Goal: Task Accomplishment & Management: Manage account settings

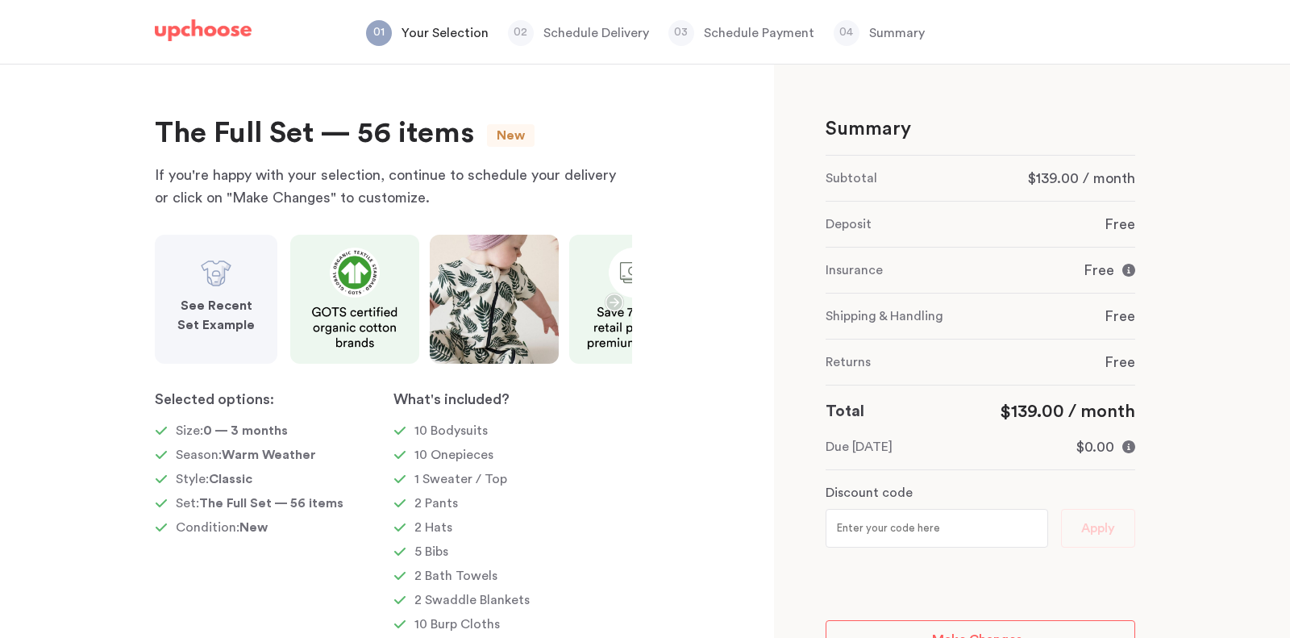
click at [210, 23] on img at bounding box center [203, 30] width 97 height 23
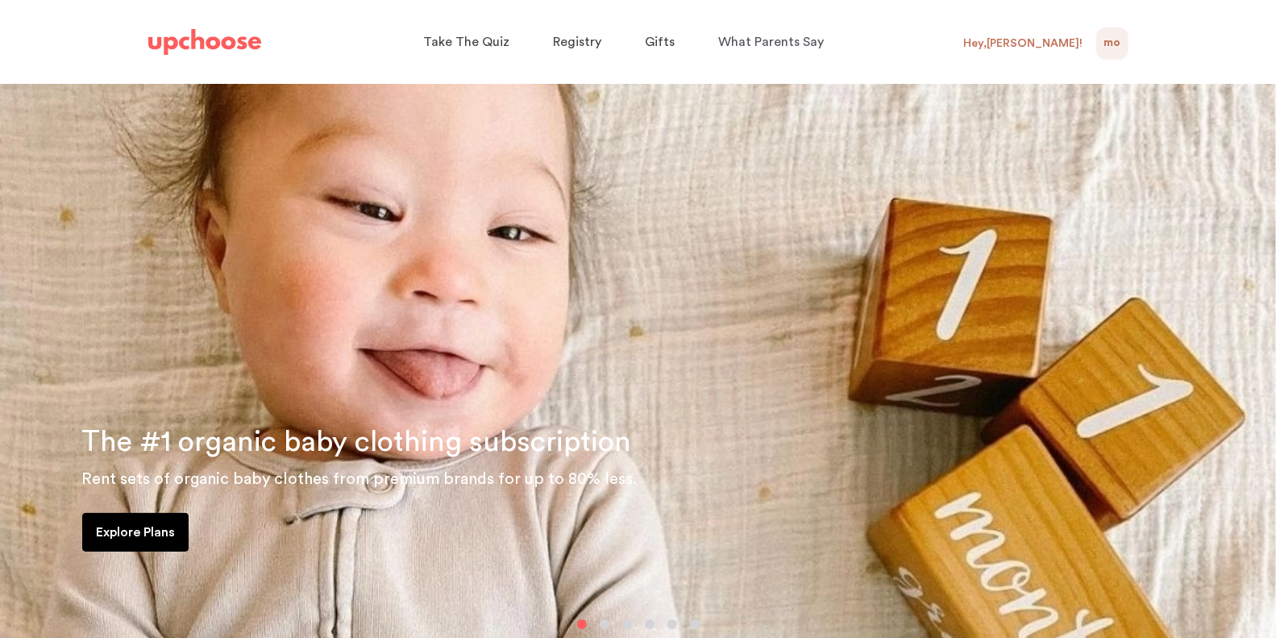
click at [1123, 39] on div "MO NaN" at bounding box center [1112, 43] width 32 height 32
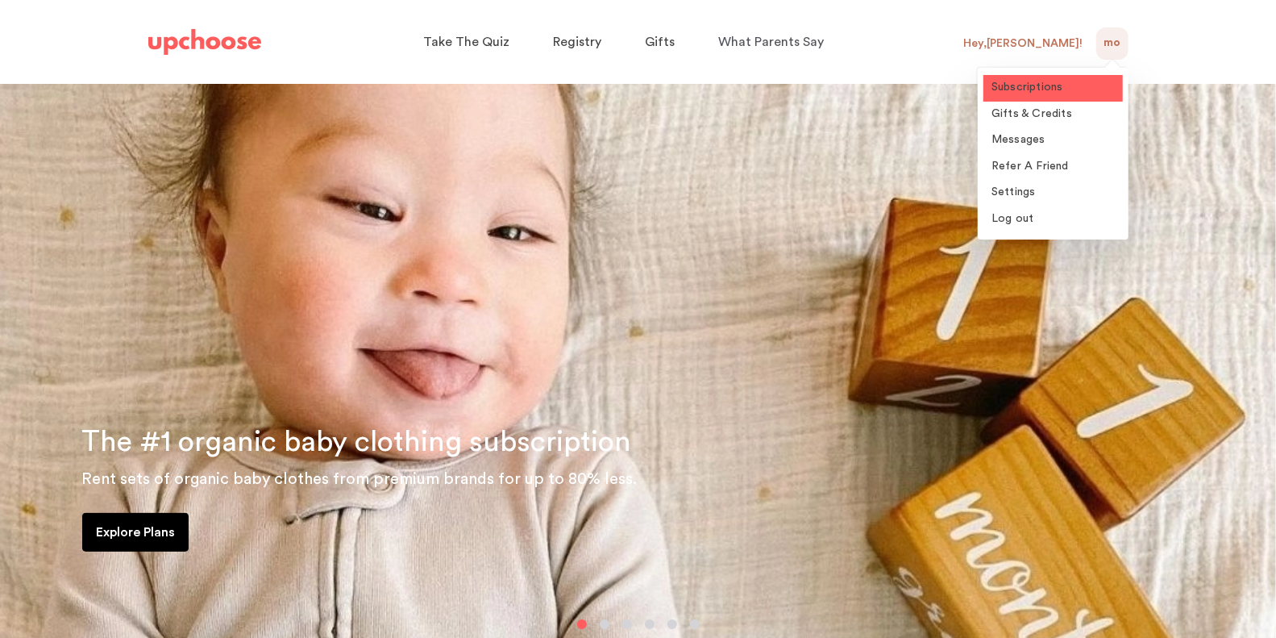
click at [1042, 93] on span "Subscriptions" at bounding box center [1028, 86] width 72 height 11
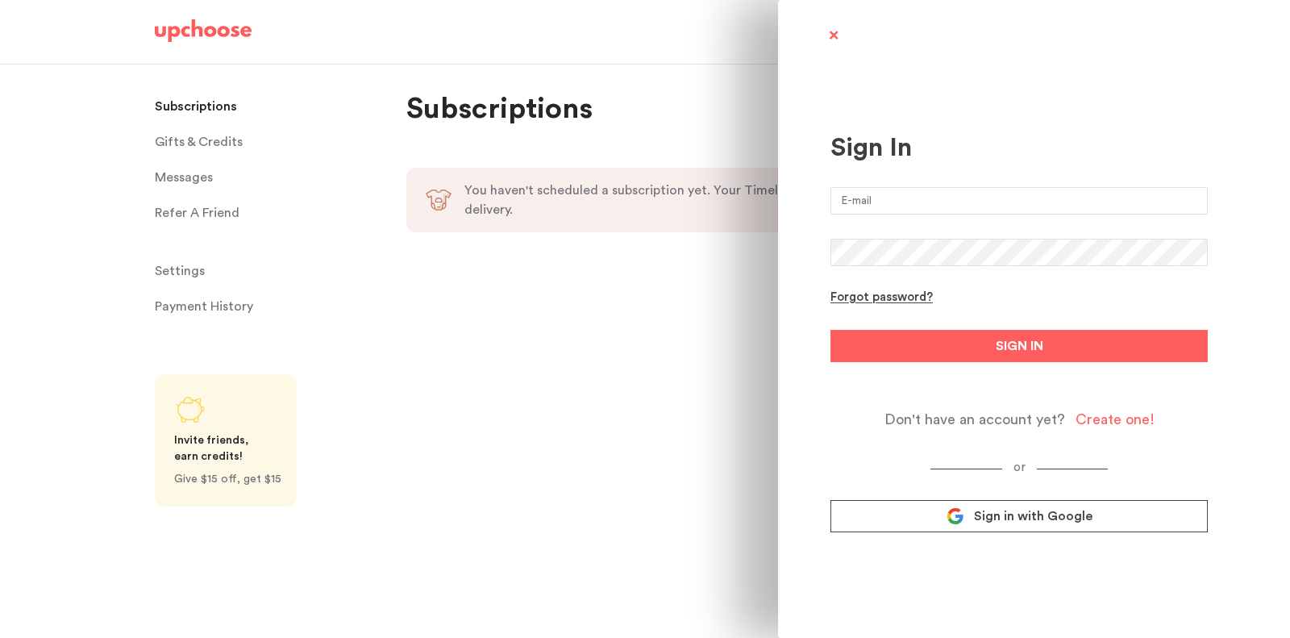
click at [1004, 518] on span "Sign in with Google" at bounding box center [1033, 516] width 119 height 16
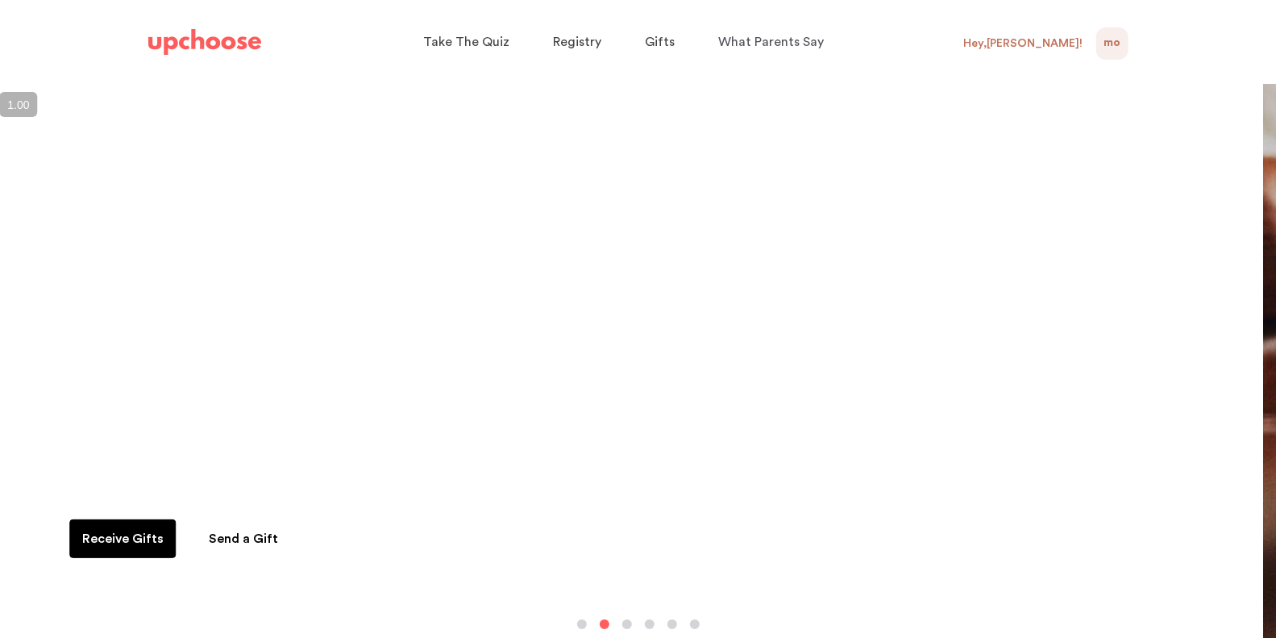
click at [1063, 43] on div "Hey, [PERSON_NAME] !" at bounding box center [1023, 43] width 119 height 15
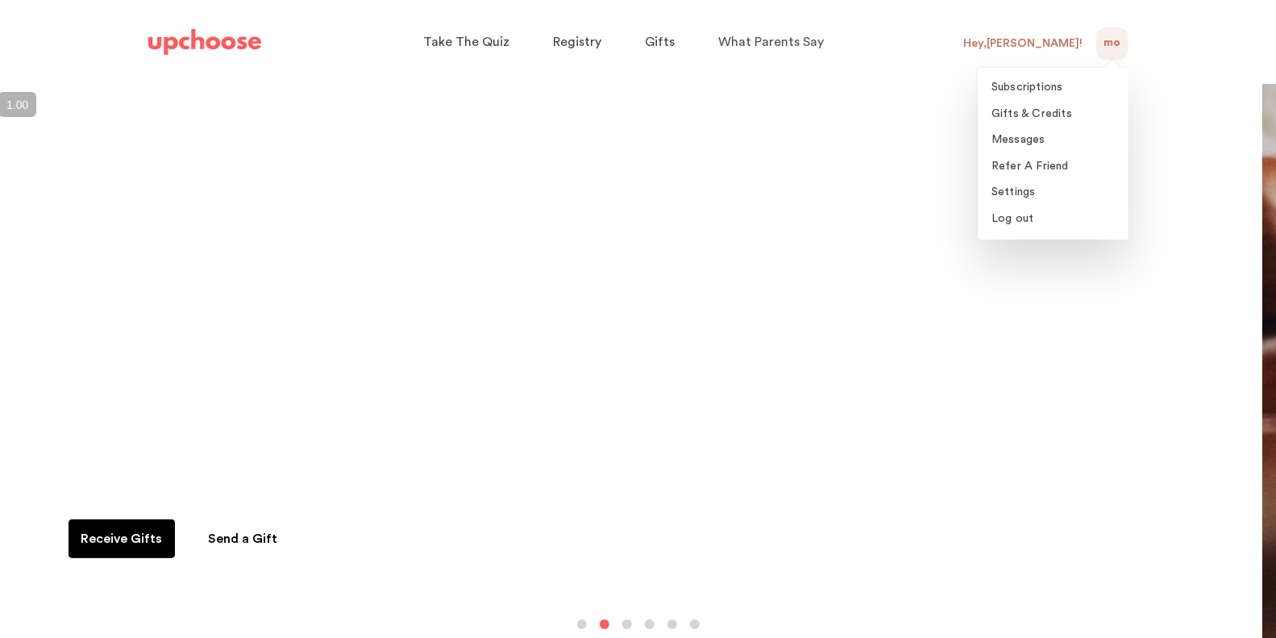
click at [1100, 43] on div "MO 0" at bounding box center [1112, 43] width 32 height 32
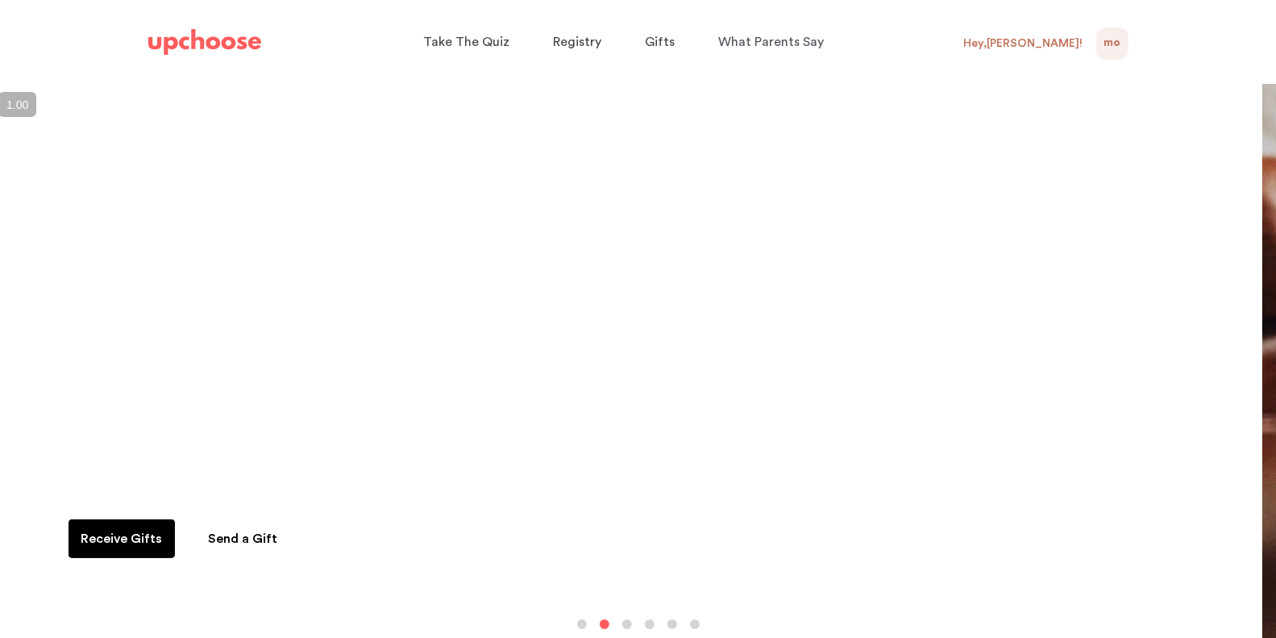
click at [1102, 41] on div "MO 0" at bounding box center [1112, 43] width 32 height 32
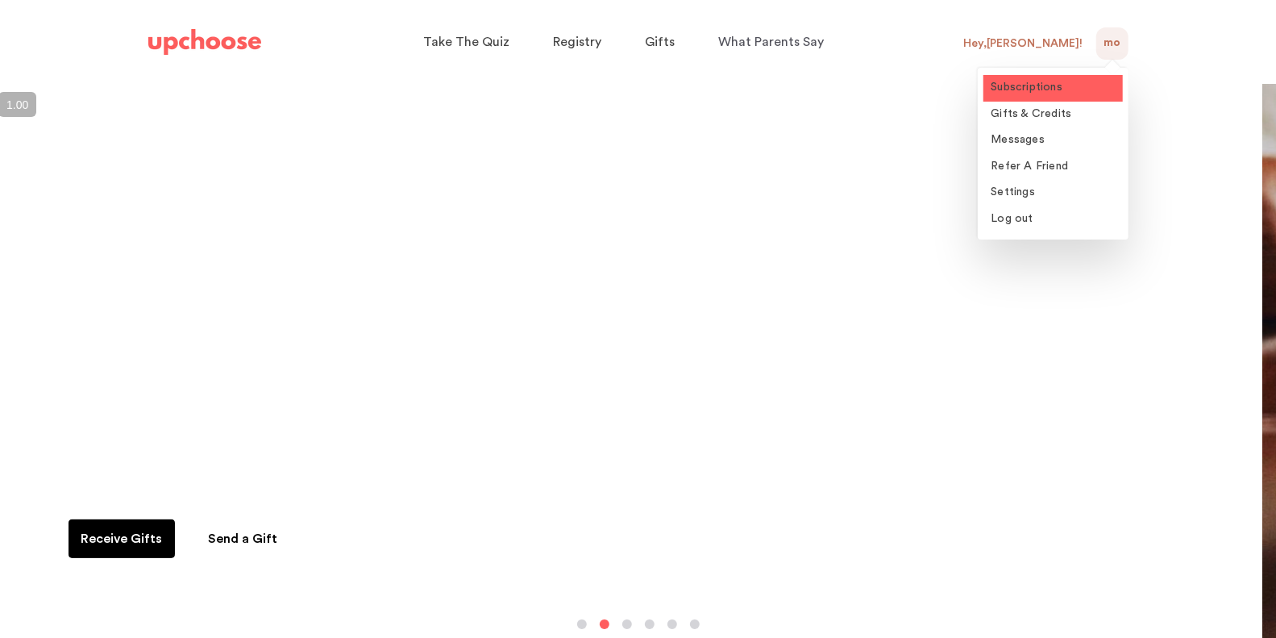
click at [1037, 93] on span "Subscriptions" at bounding box center [1028, 86] width 72 height 11
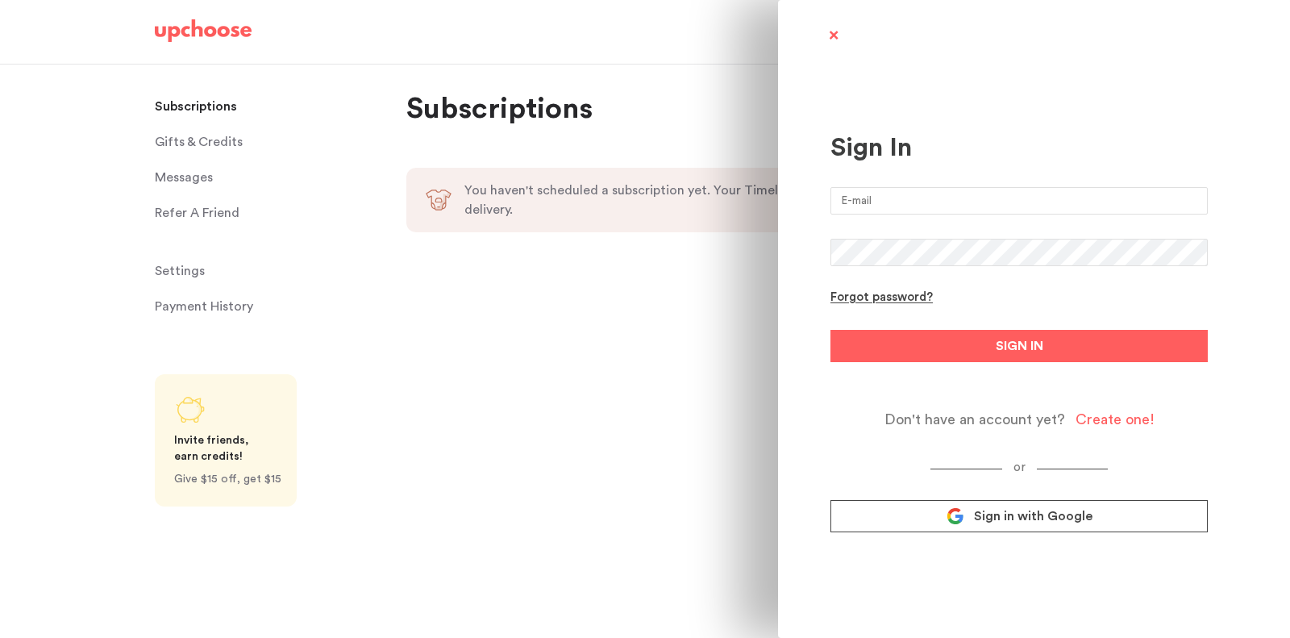
click at [1014, 520] on span "Sign in with Google" at bounding box center [1033, 516] width 119 height 16
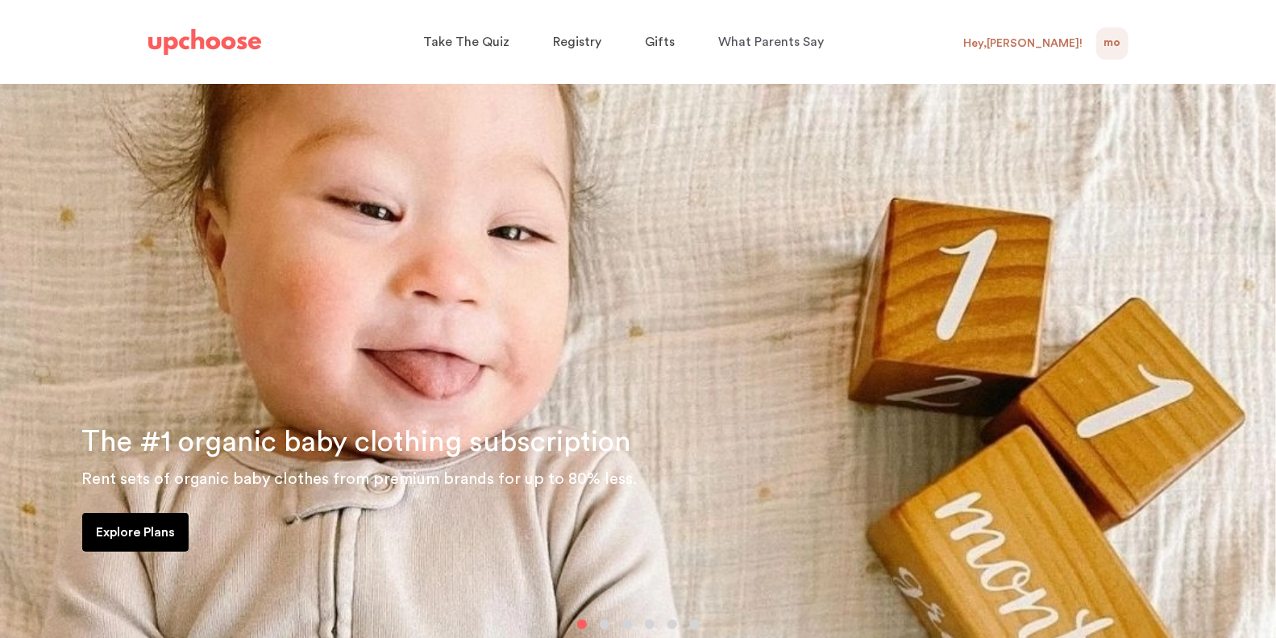
click at [1043, 39] on div "Hey, [PERSON_NAME] !" at bounding box center [1023, 43] width 119 height 15
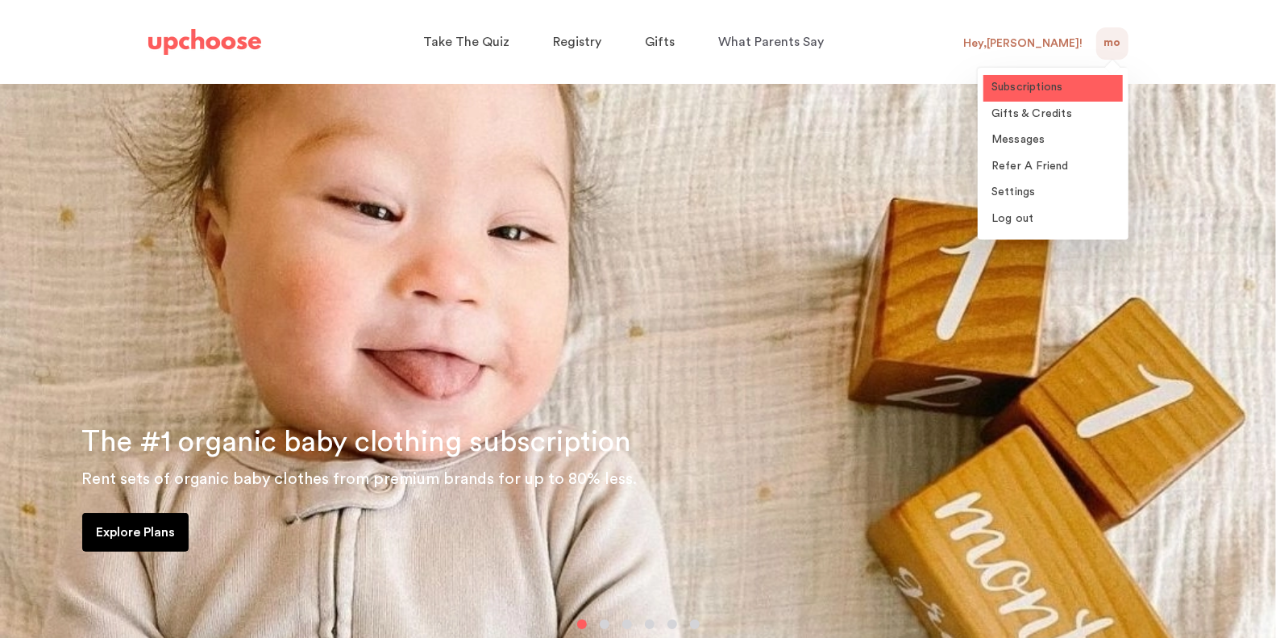
click at [1036, 85] on span "Subscriptions" at bounding box center [1028, 86] width 72 height 11
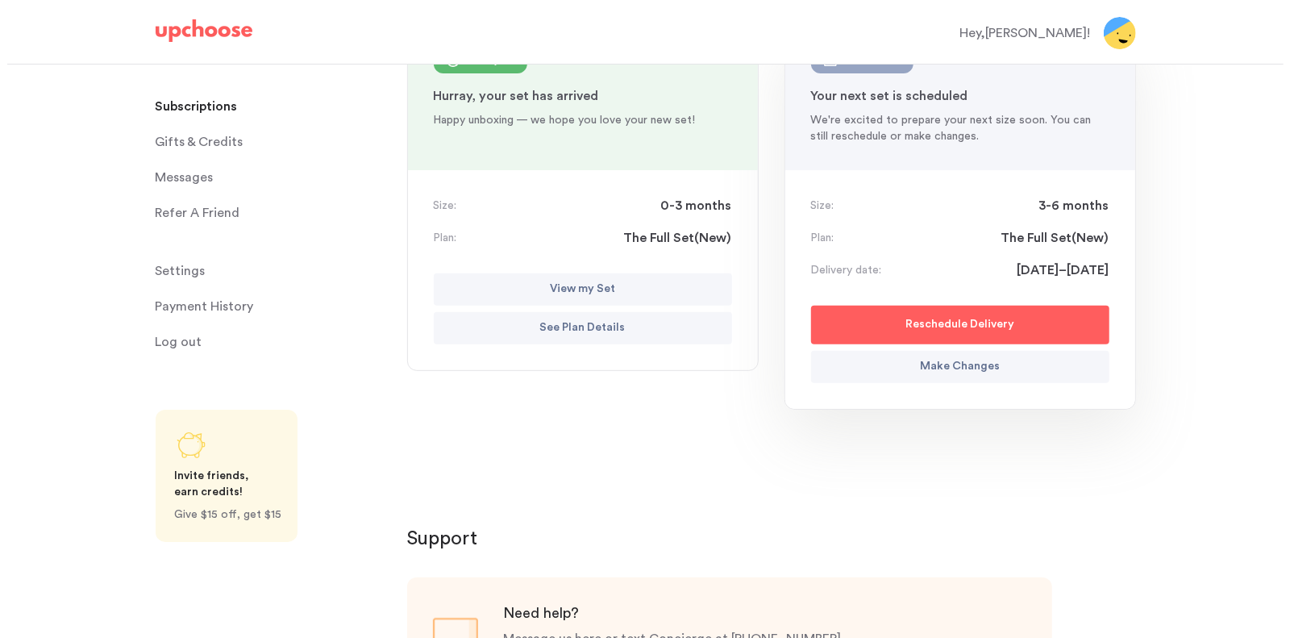
scroll to position [228, 0]
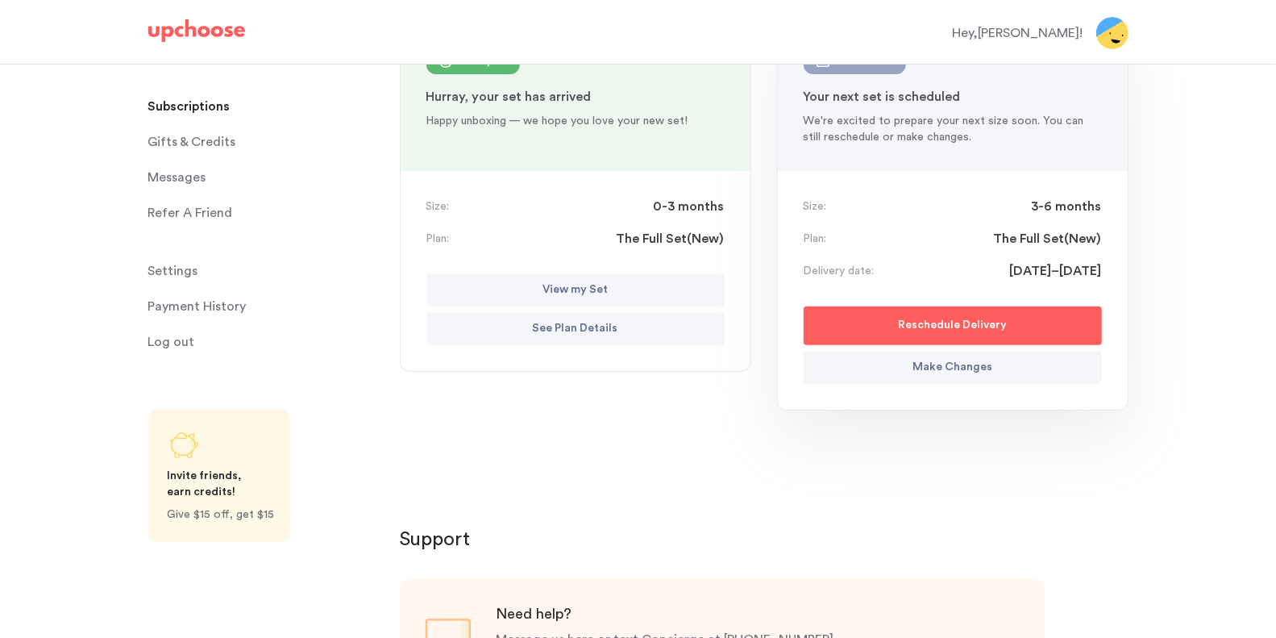
click at [921, 377] on button "Make Changes" at bounding box center [953, 367] width 298 height 32
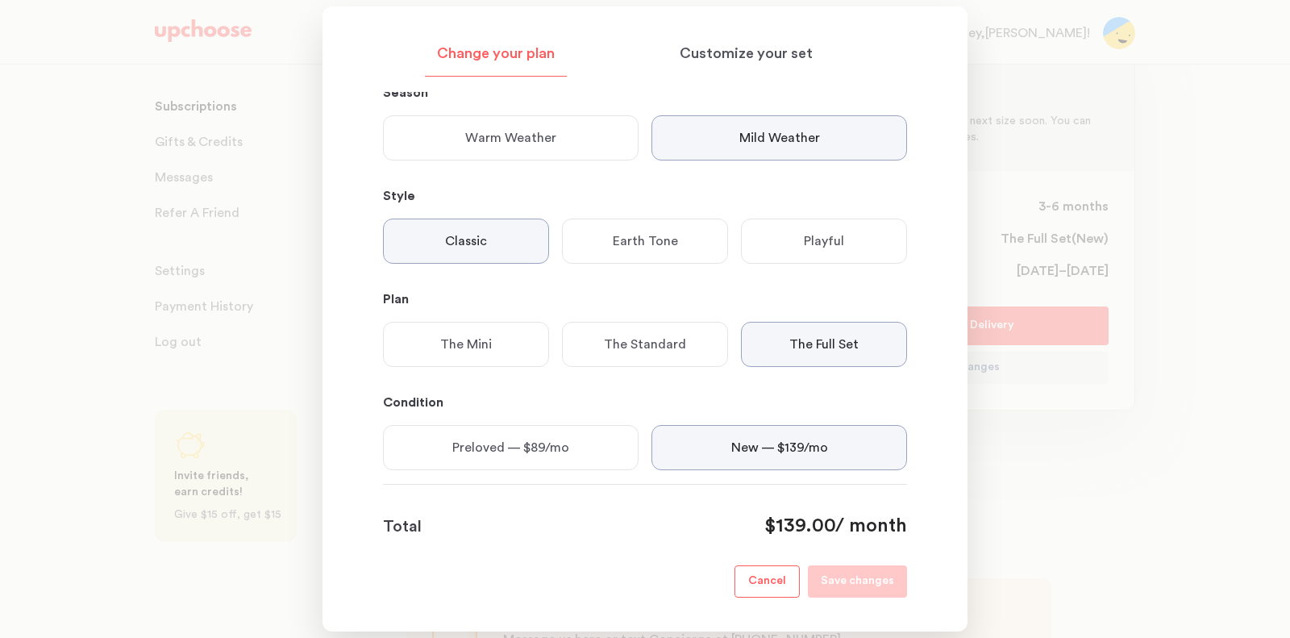
scroll to position [0, 0]
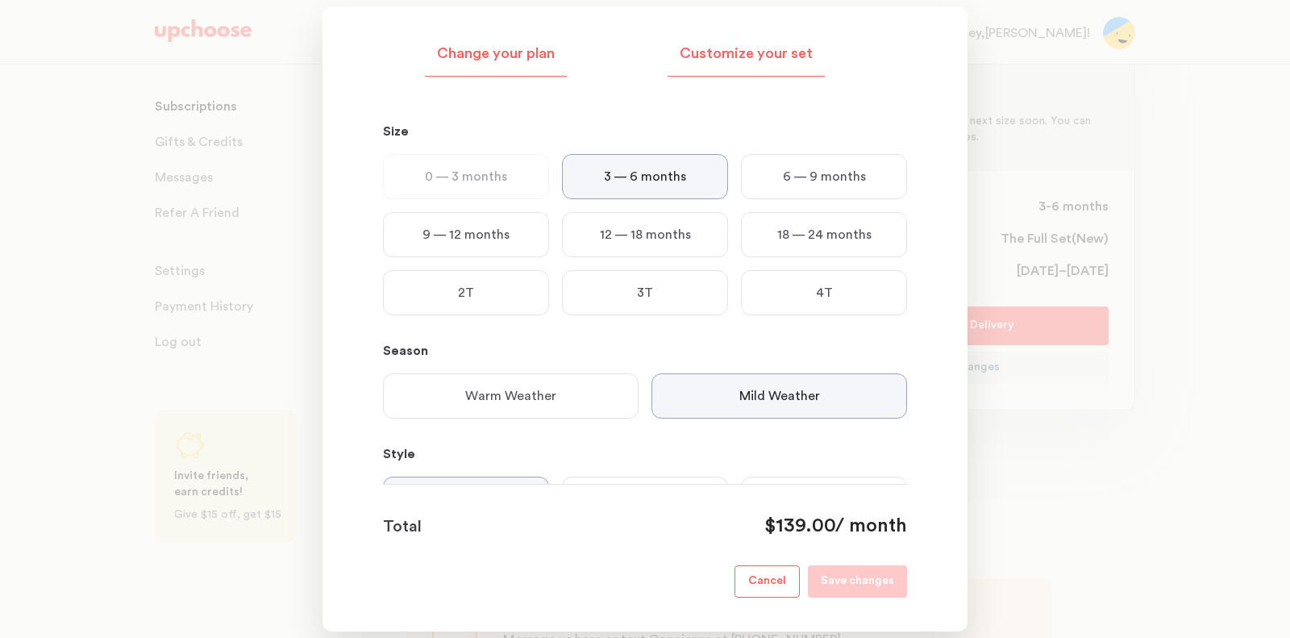
click at [767, 67] on div "Customize your set" at bounding box center [745, 58] width 157 height 36
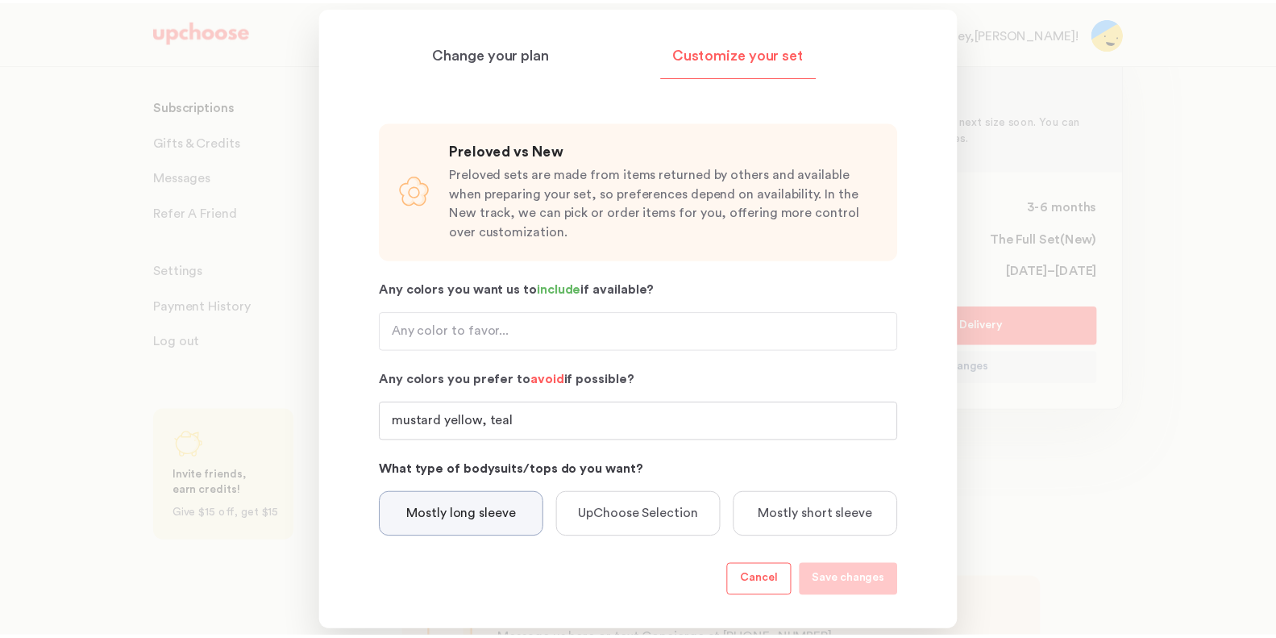
scroll to position [289, 0]
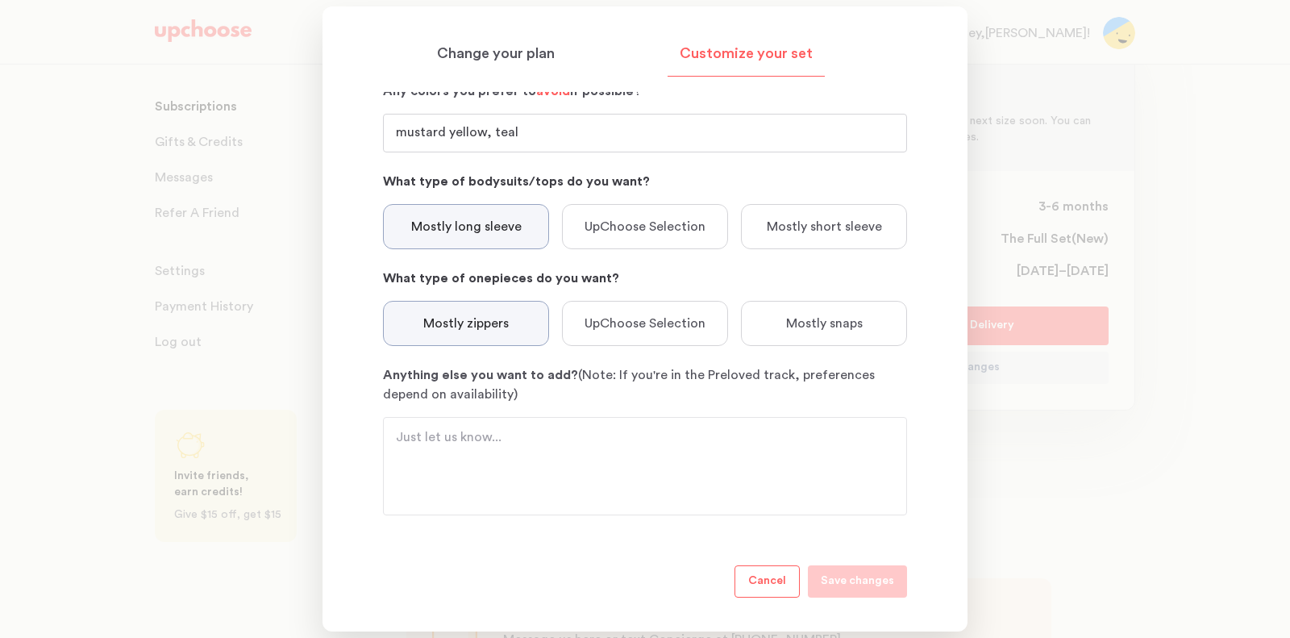
click at [782, 571] on button "Cancel" at bounding box center [766, 581] width 65 height 32
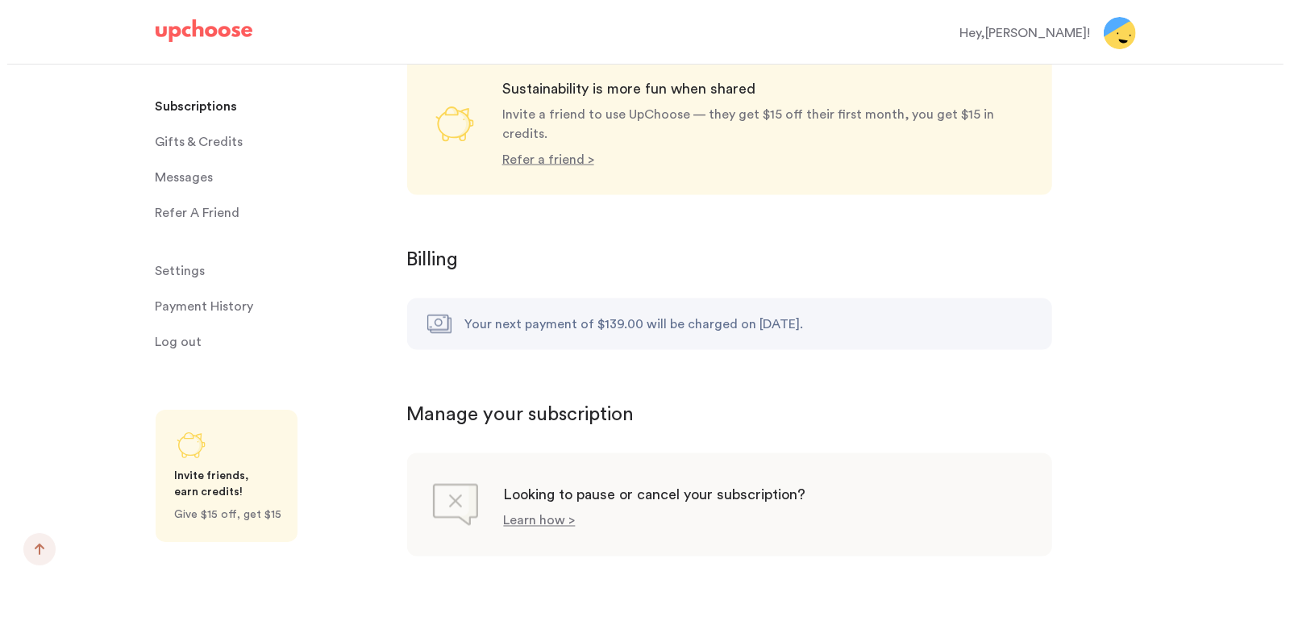
scroll to position [1452, 0]
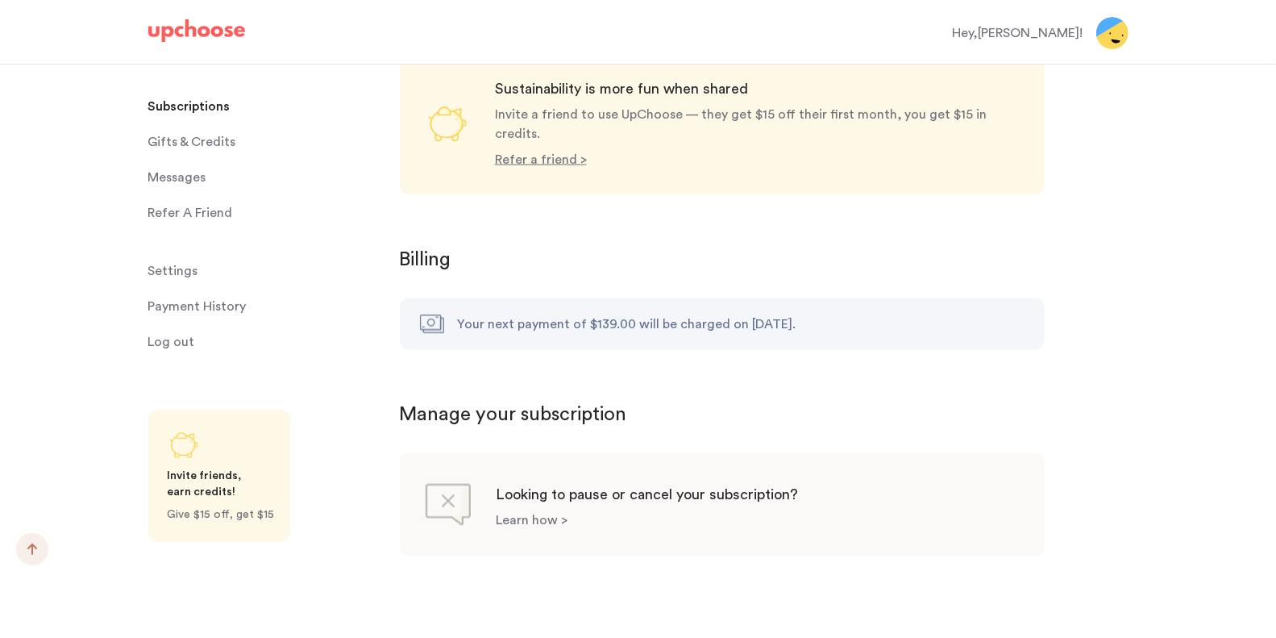
click at [551, 514] on p "Learn how >" at bounding box center [533, 520] width 72 height 13
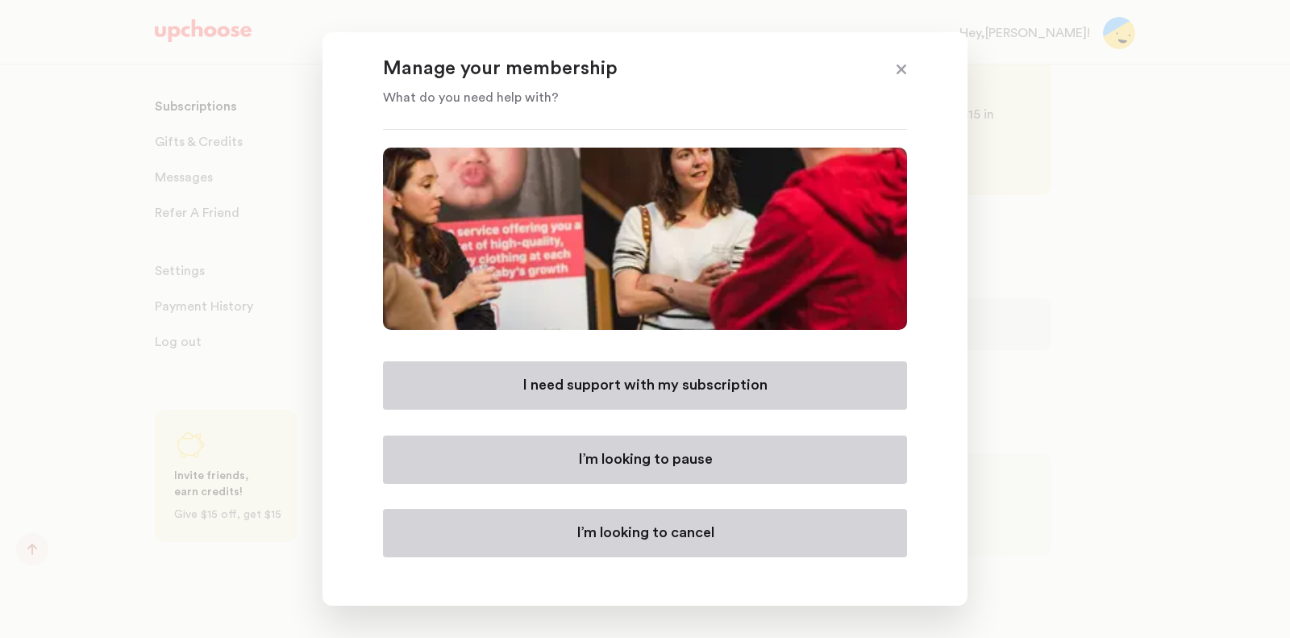
click at [655, 540] on p "I’m looking to cancel" at bounding box center [645, 532] width 138 height 19
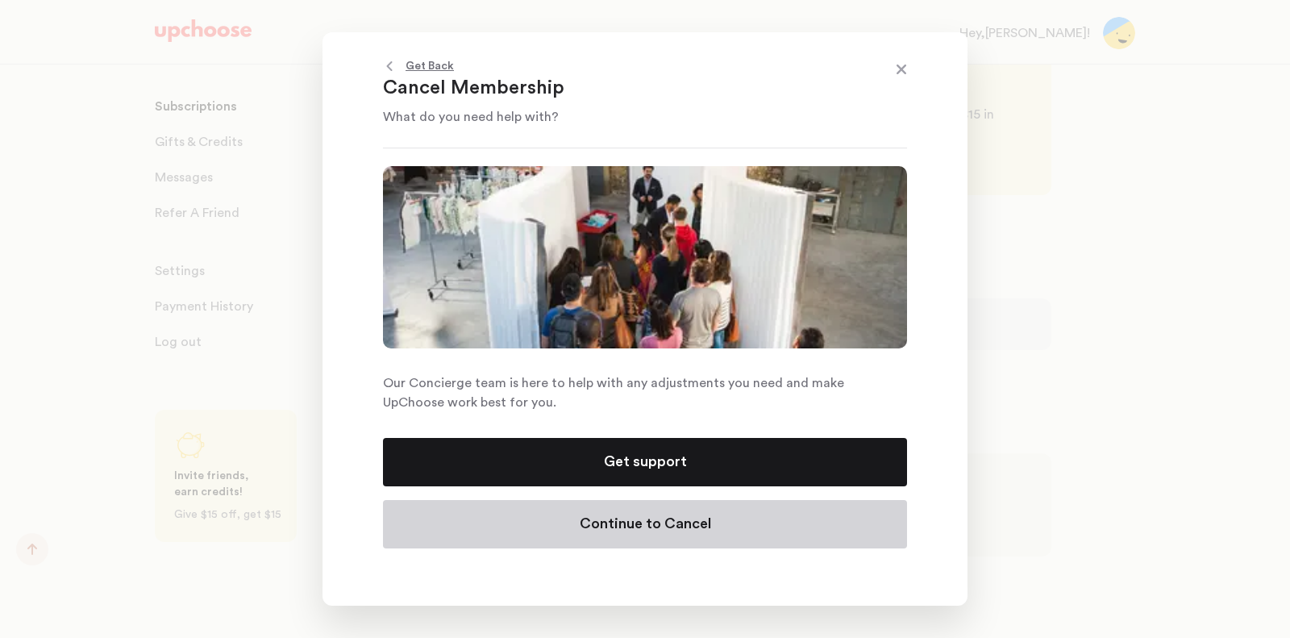
click at [649, 529] on p "Continue to Cancel" at bounding box center [645, 523] width 131 height 19
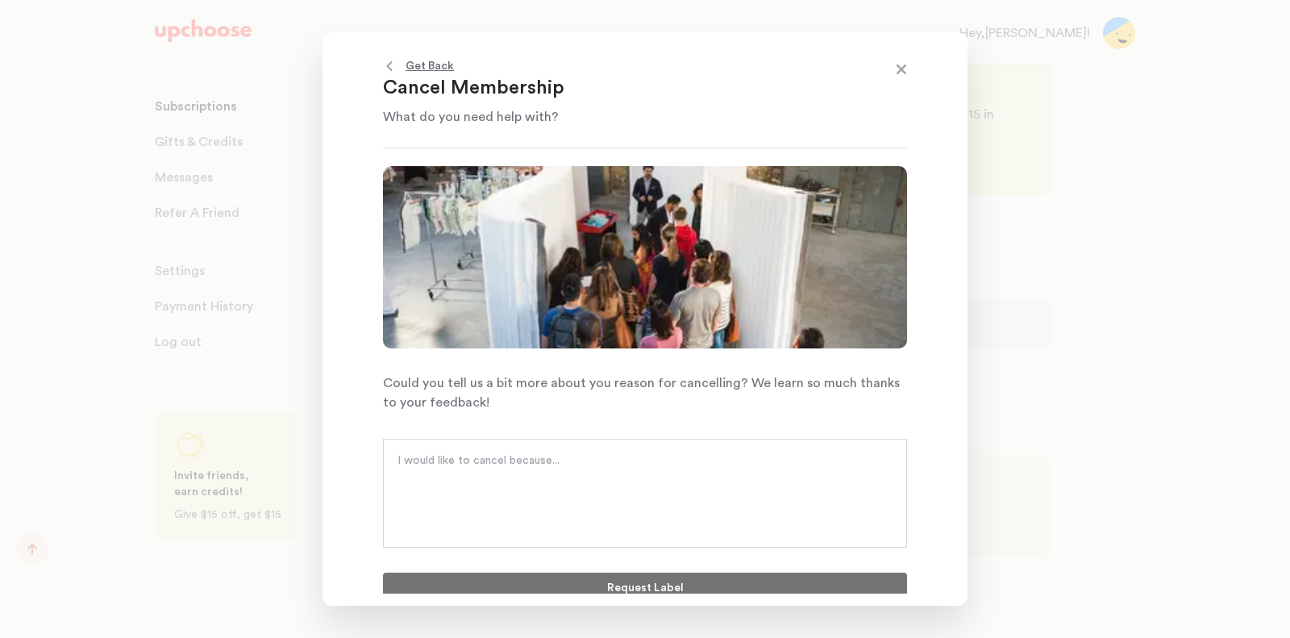
scroll to position [10, 0]
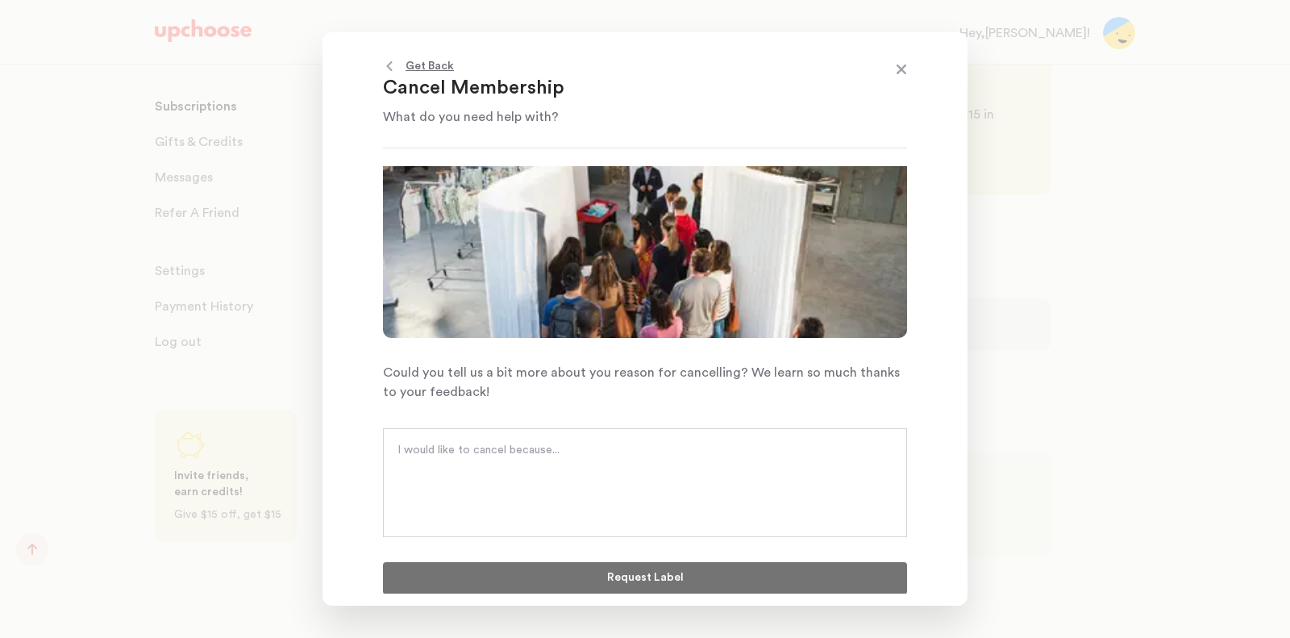
click at [622, 489] on div at bounding box center [645, 482] width 524 height 109
click at [593, 473] on textarea at bounding box center [644, 466] width 495 height 48
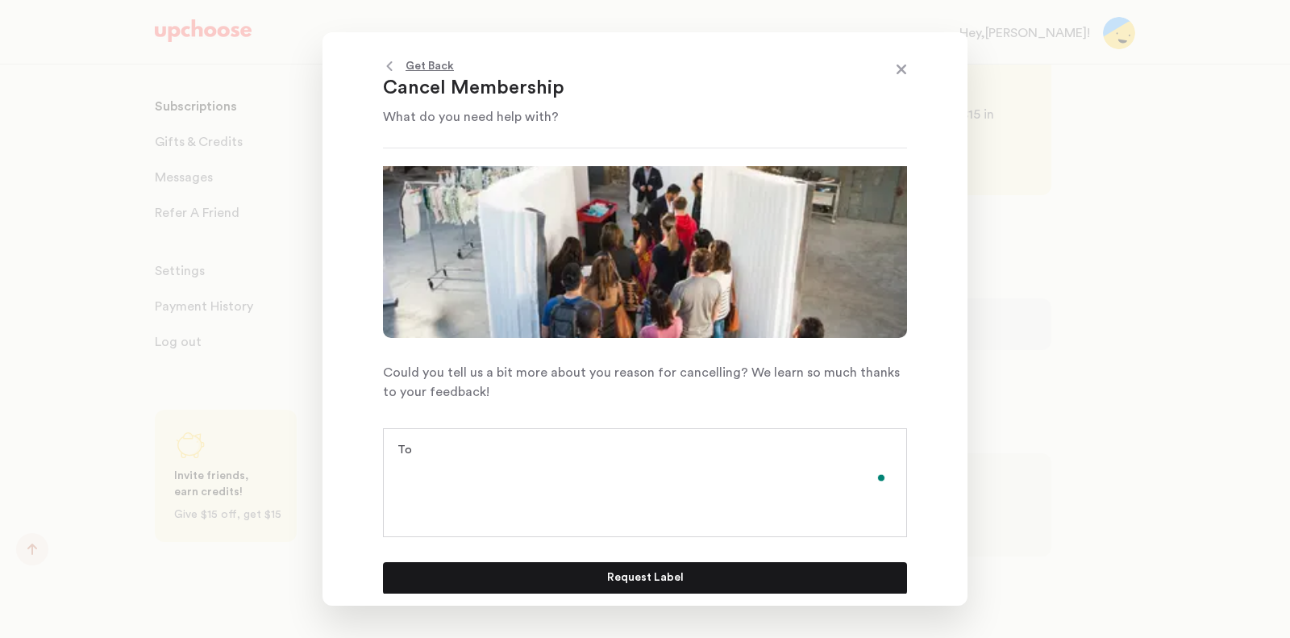
type textarea "T"
type textarea "t"
type textarea "Too pricey"
click at [505, 567] on button "Request Label" at bounding box center [645, 578] width 524 height 32
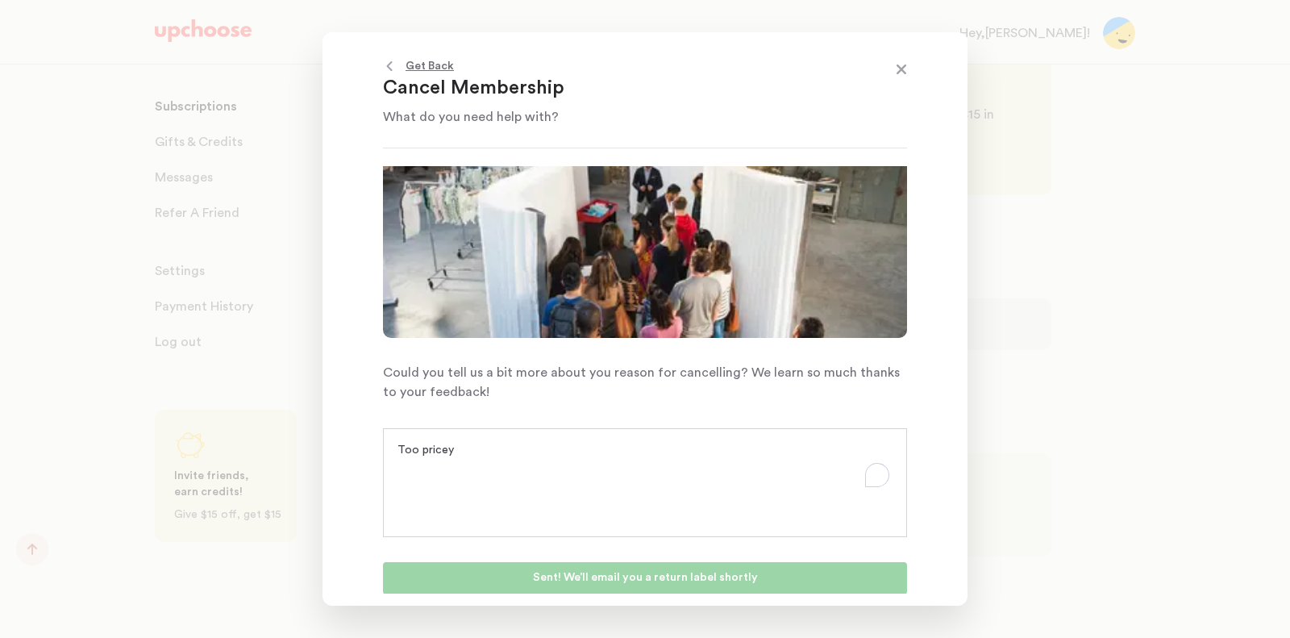
click at [900, 62] on span at bounding box center [901, 70] width 21 height 21
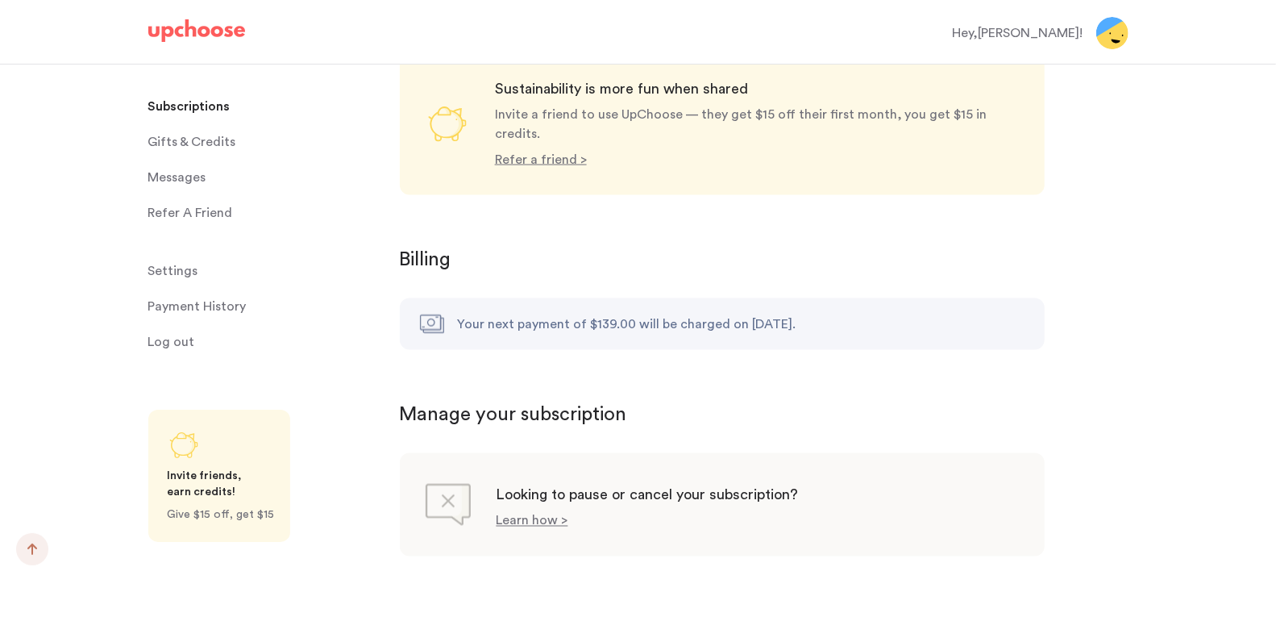
click at [185, 303] on p "Payment History" at bounding box center [197, 306] width 98 height 32
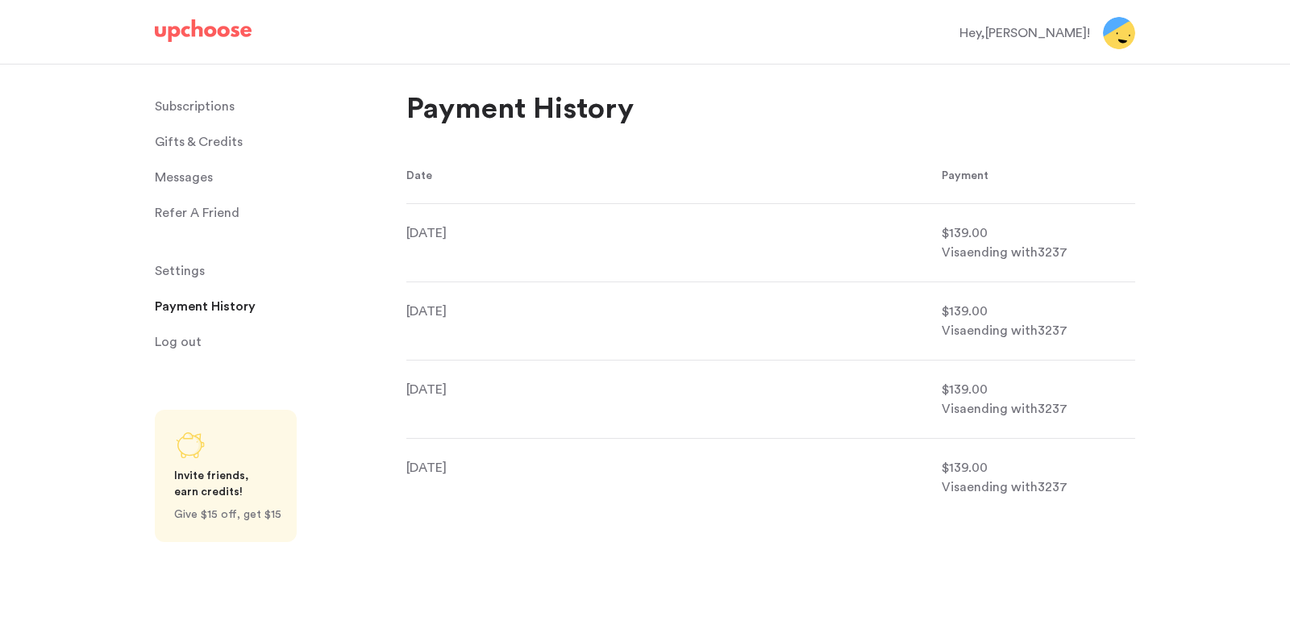
click at [1072, 48] on div "Hey, [PERSON_NAME] !" at bounding box center [1030, 33] width 143 height 32
click at [1069, 34] on div "Hey, [PERSON_NAME] !" at bounding box center [1024, 32] width 131 height 19
